Goal: Navigation & Orientation: Find specific page/section

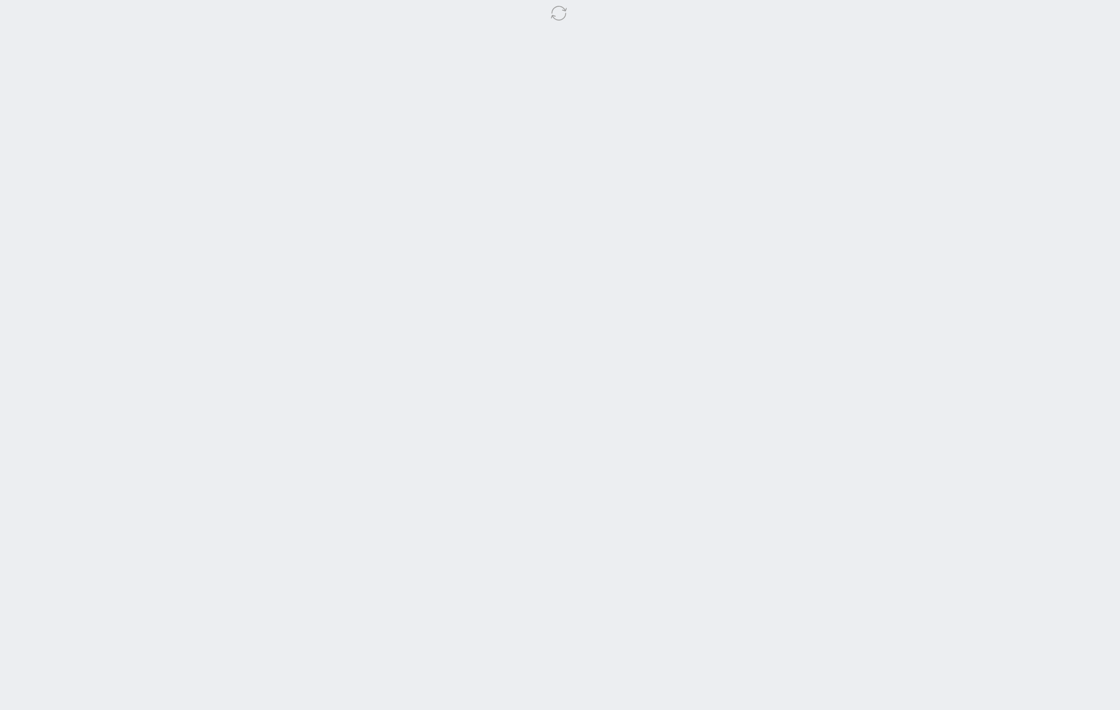
click at [648, 138] on body at bounding box center [560, 355] width 1120 height 710
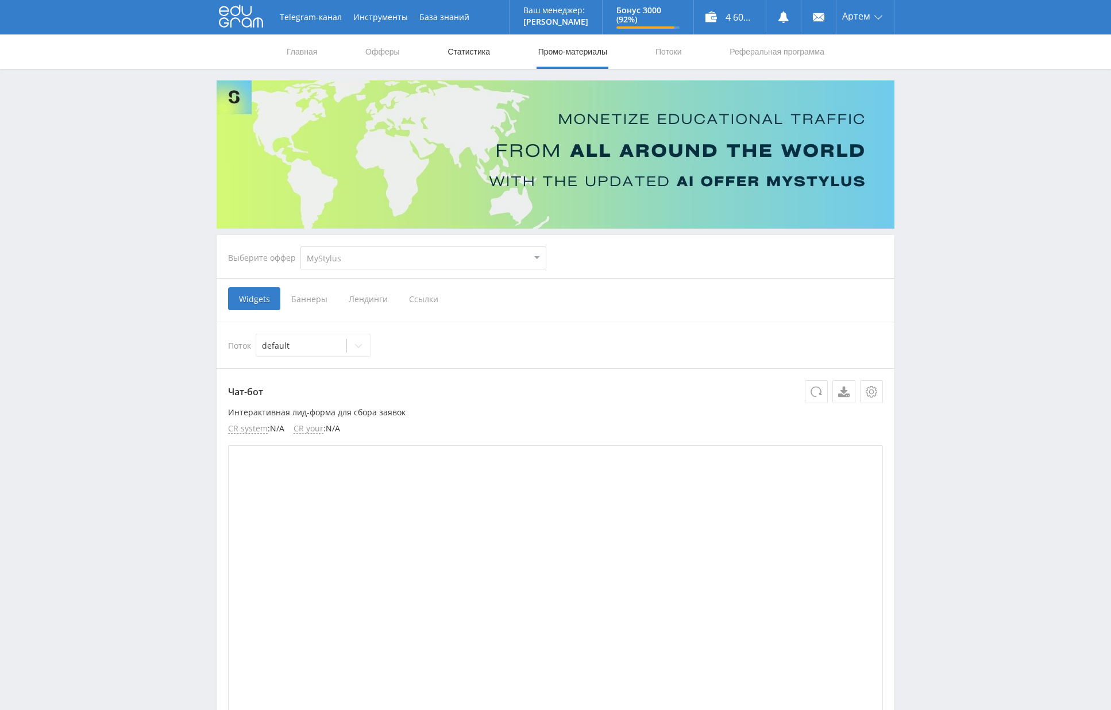
click at [447, 54] on link "Статистика" at bounding box center [469, 51] width 45 height 34
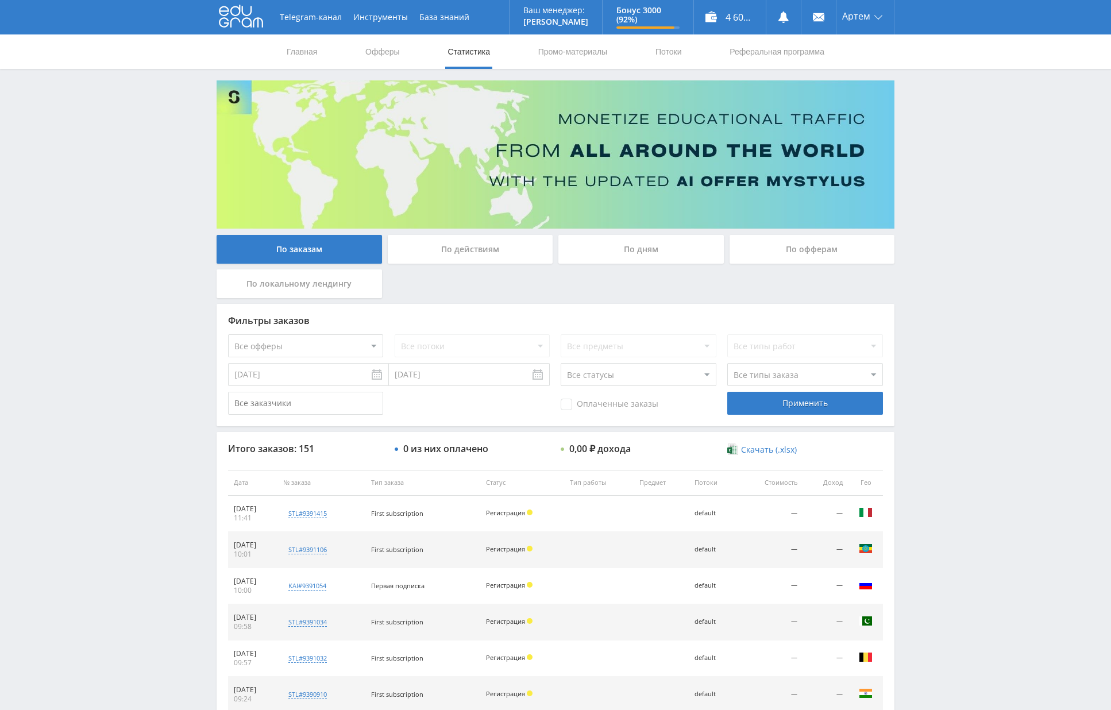
click at [955, 140] on div "Telegram-канал Инструменты База знаний Ваш менеджер: [PERSON_NAME] [PERSON_NAME…" at bounding box center [555, 482] width 1111 height 965
click at [867, 12] on span "Артем" at bounding box center [857, 15] width 28 height 9
click at [1029, 62] on div "Главная Офферы Статистика Промо-материалы Потоки Реферальная программа" at bounding box center [555, 51] width 1111 height 34
